Goal: Task Accomplishment & Management: Manage account settings

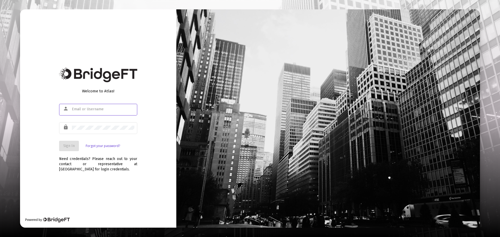
click at [99, 109] on input "text" at bounding box center [103, 109] width 62 height 4
click at [109, 110] on input "text" at bounding box center [103, 109] width 62 height 4
type input "[EMAIL_ADDRESS][DOMAIN_NAME]"
click at [114, 124] on div at bounding box center [103, 127] width 62 height 13
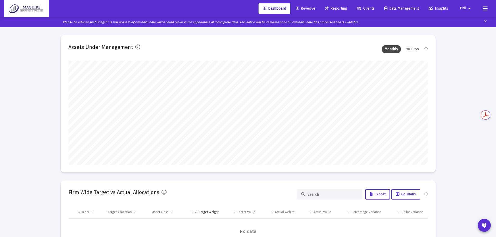
scroll to position [104, 193]
click at [470, 10] on mat-icon "arrow_drop_down" at bounding box center [469, 8] width 6 height 10
type input "[DATE]"
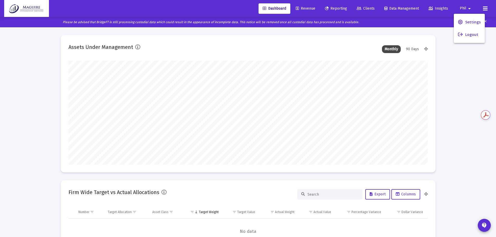
scroll to position [104, 168]
click at [469, 20] on span "Settings" at bounding box center [472, 22] width 15 height 12
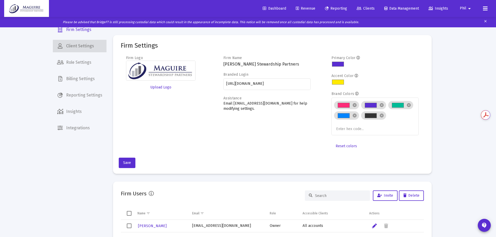
click at [90, 49] on span "Client Settings" at bounding box center [80, 46] width 54 height 12
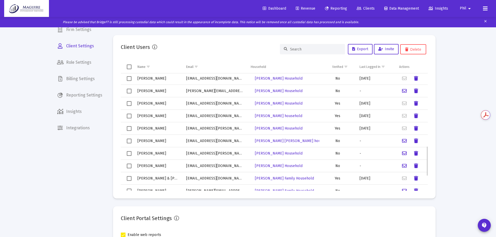
scroll to position [345, 0]
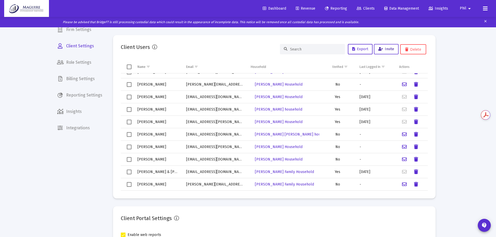
click at [392, 49] on span "Invite" at bounding box center [386, 49] width 16 height 4
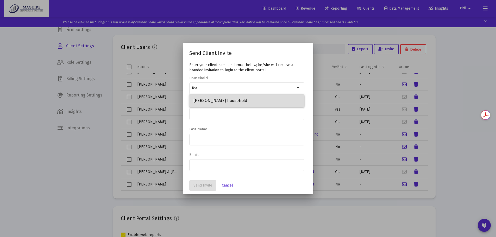
click at [253, 103] on span "[PERSON_NAME] household" at bounding box center [246, 101] width 107 height 12
type input "[PERSON_NAME] household"
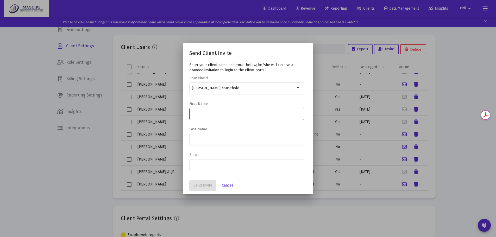
click at [239, 111] on div at bounding box center [247, 113] width 110 height 13
type input "[PERSON_NAME]"
click at [218, 162] on div at bounding box center [247, 164] width 110 height 13
paste input "[EMAIL_ADDRESS][DOMAIN_NAME]"
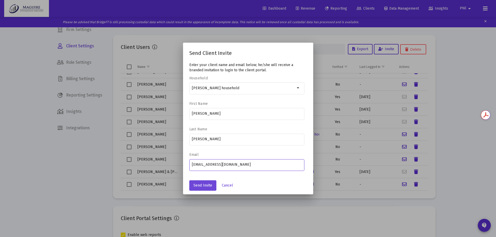
type input "[EMAIL_ADDRESS][DOMAIN_NAME]"
click at [204, 184] on span "Send Invite" at bounding box center [202, 185] width 19 height 4
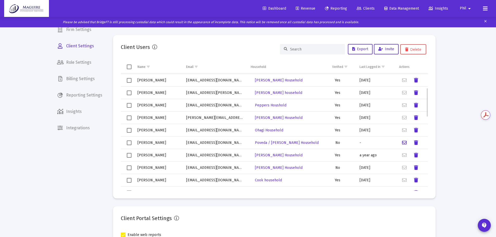
scroll to position [59, 0]
